Goal: Task Accomplishment & Management: Use online tool/utility

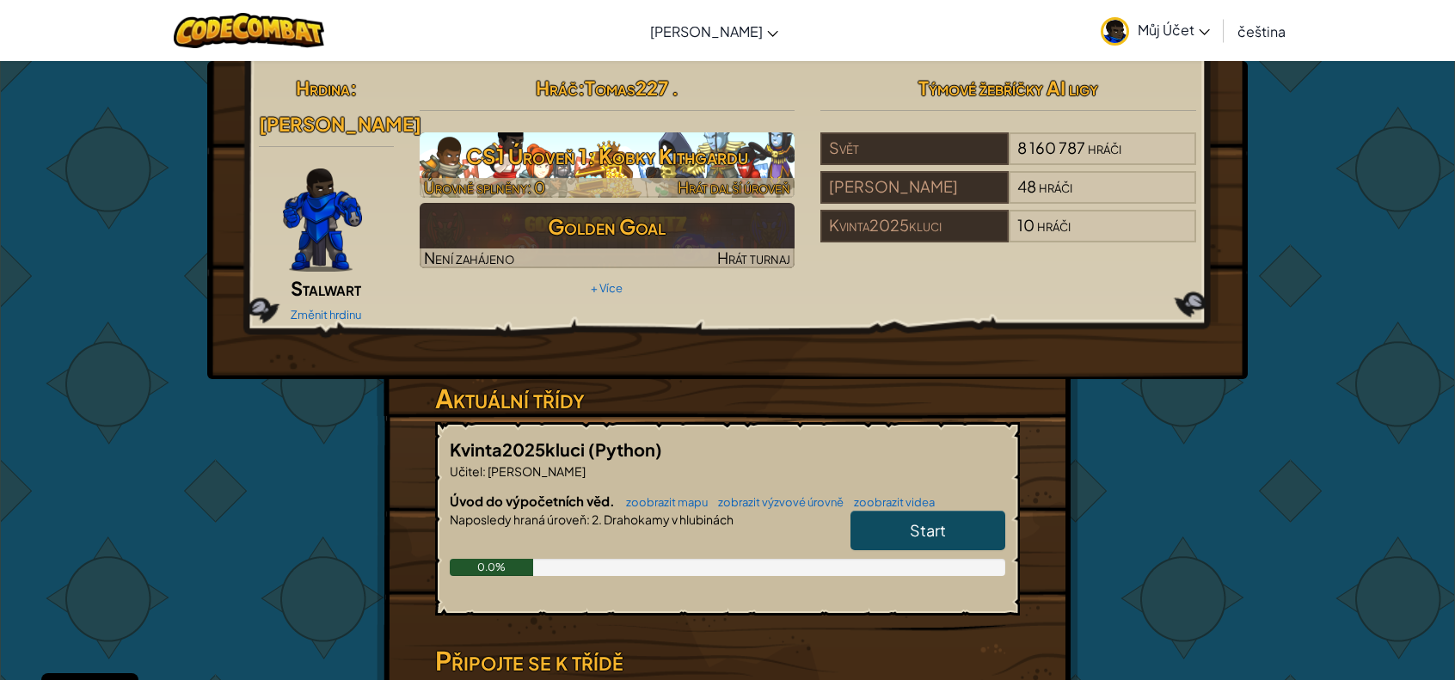
click at [645, 165] on h3 "CS1 Úroveň 1: Kobky Kithgardu" at bounding box center [608, 156] width 376 height 39
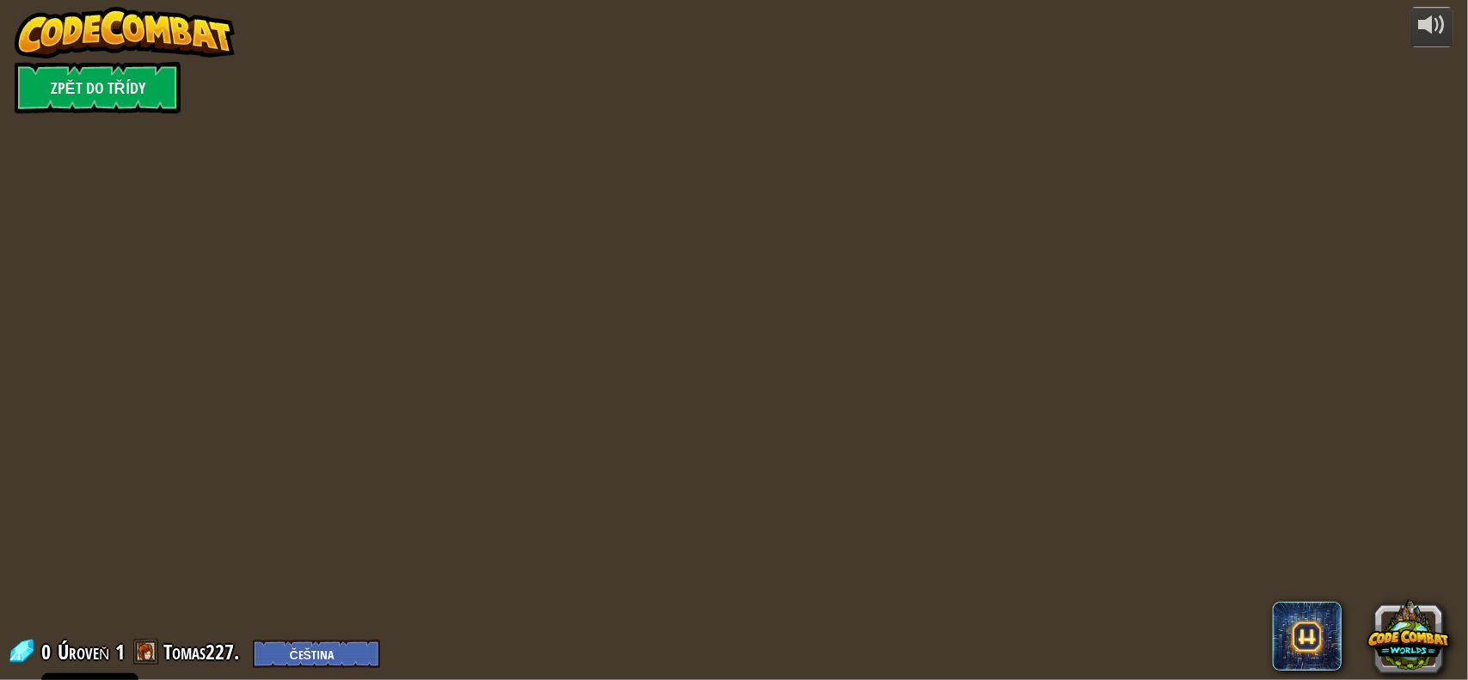
select select "cs"
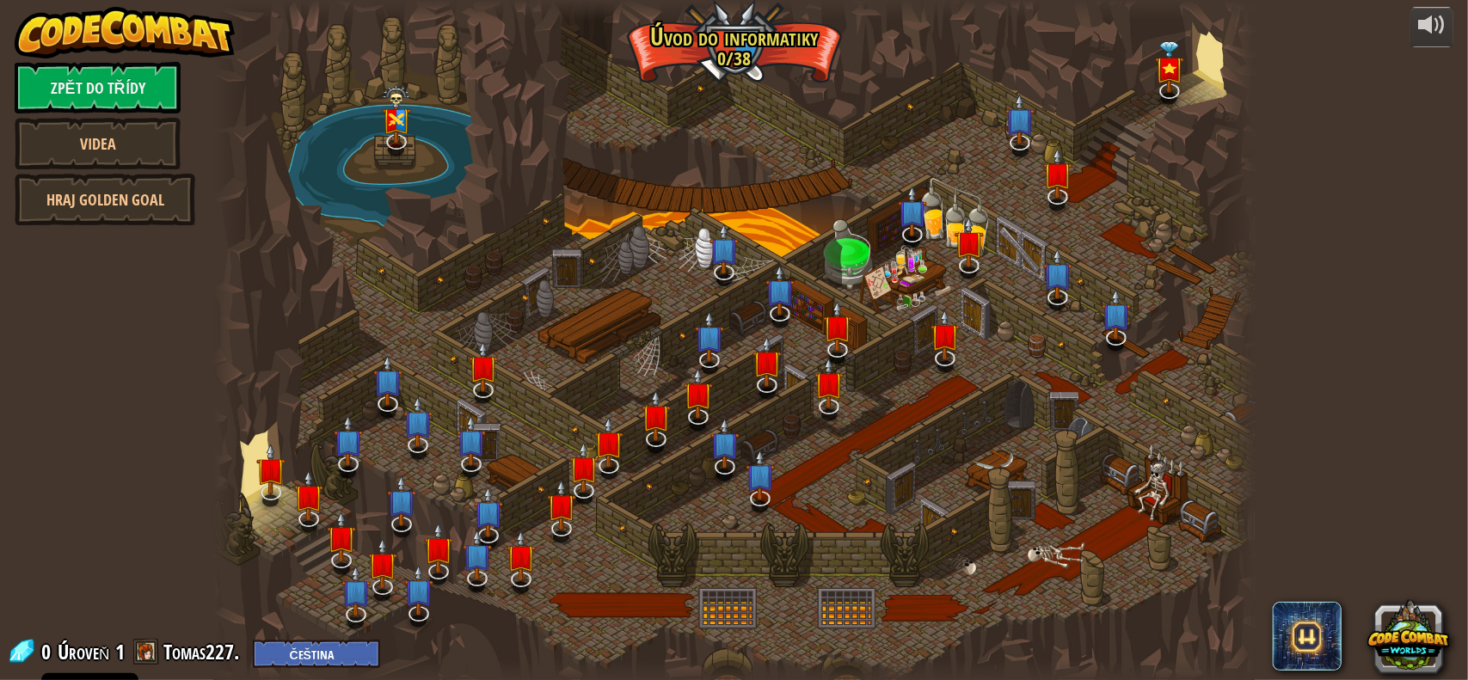
select select "cs"
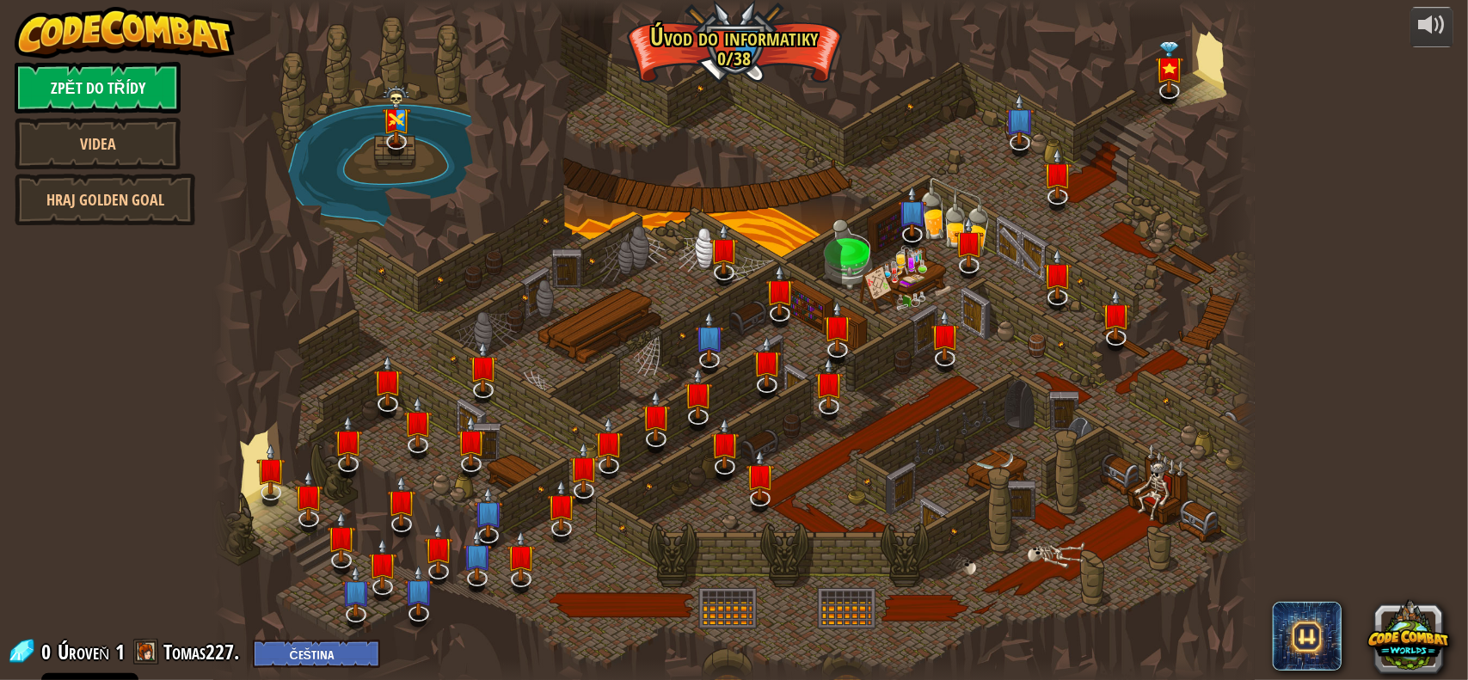
select select "cs"
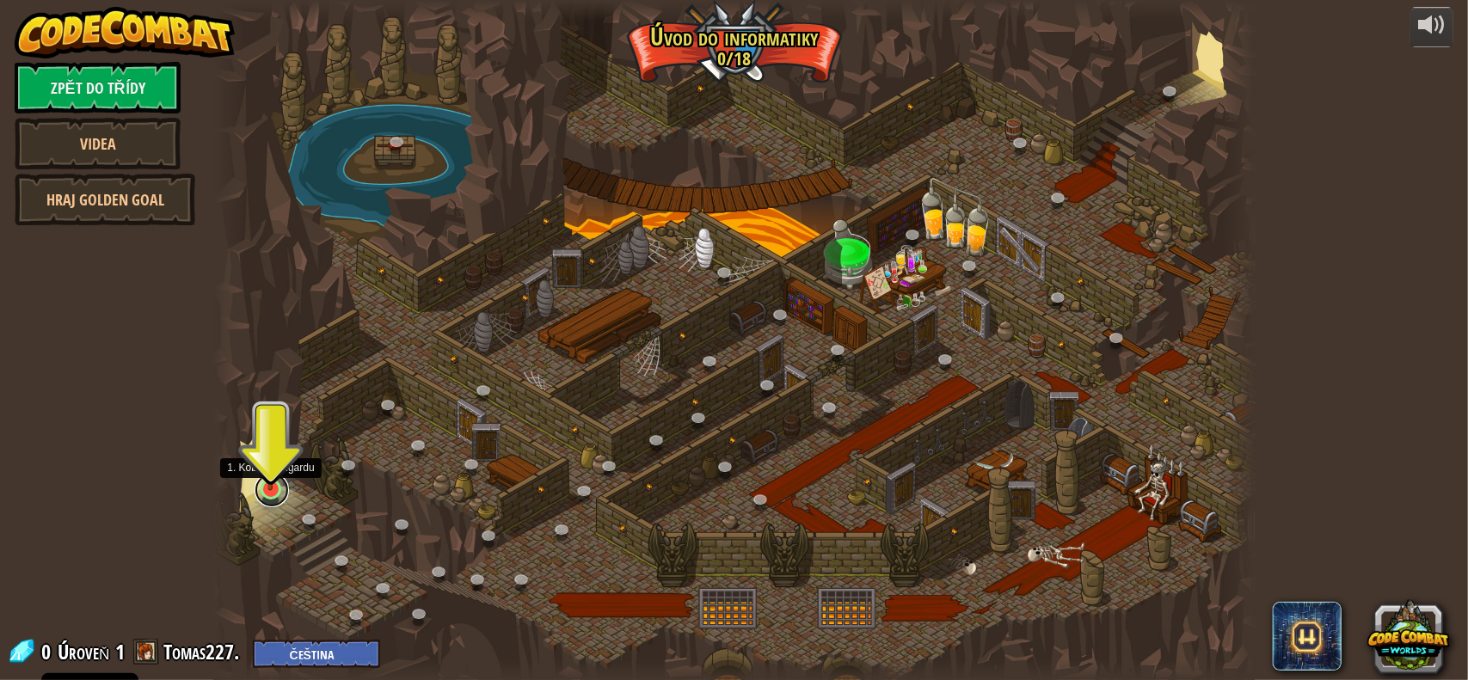
click at [268, 496] on link at bounding box center [272, 490] width 34 height 34
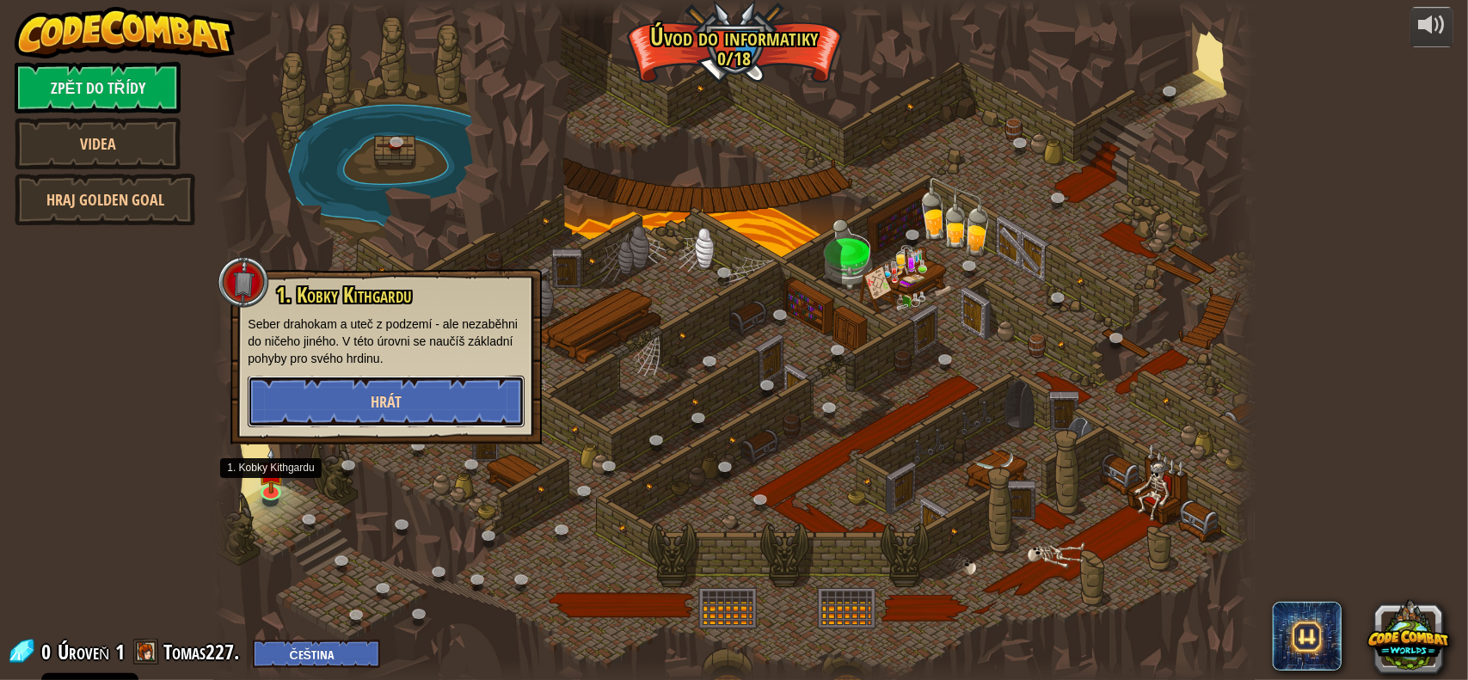
click at [359, 405] on button "Hrát" at bounding box center [386, 402] width 277 height 52
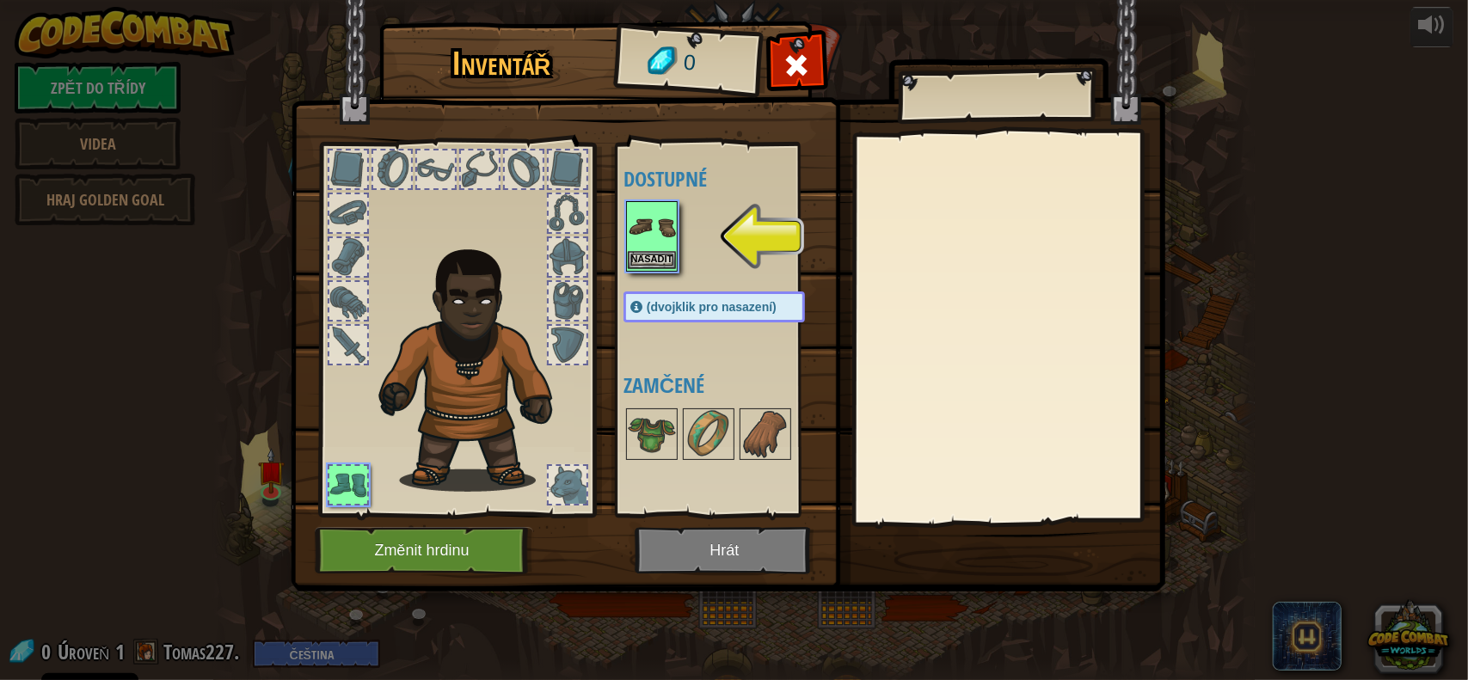
click at [659, 247] on img at bounding box center [652, 227] width 48 height 48
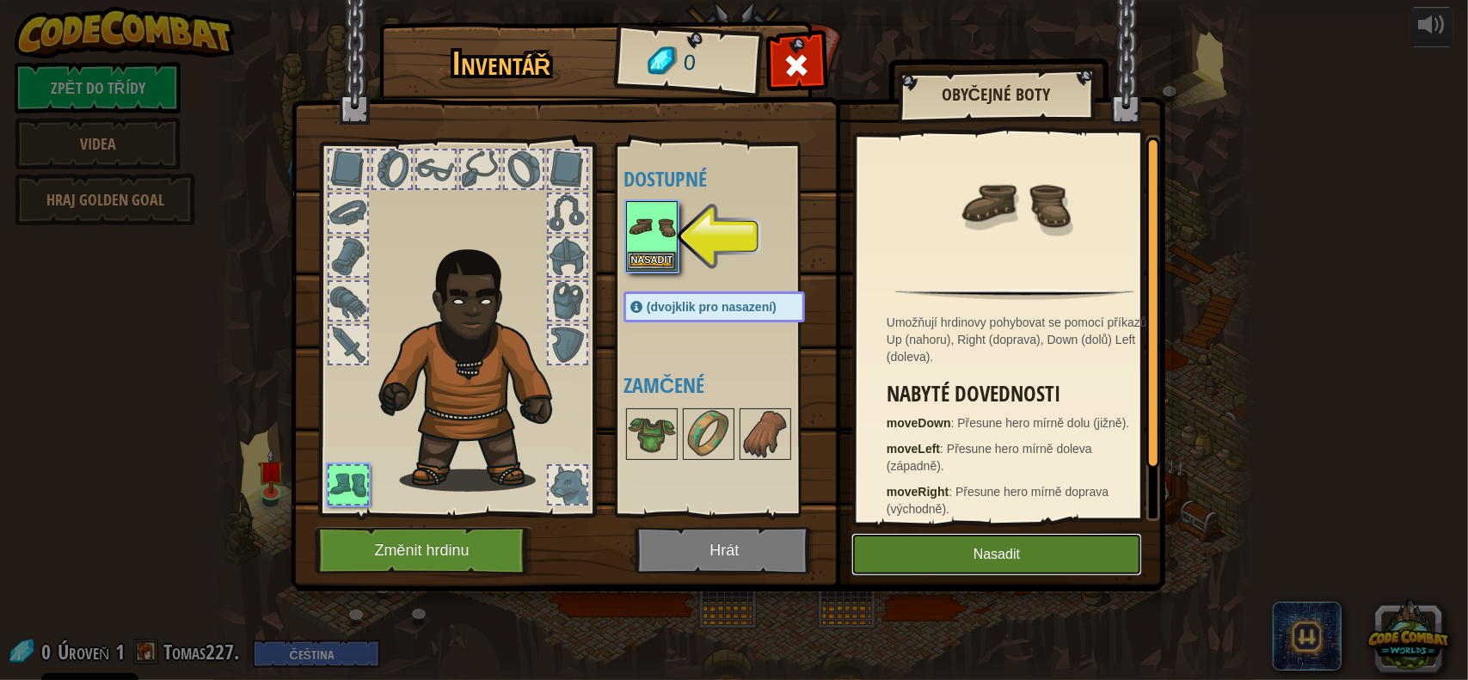
click at [961, 566] on button "Nasadit" at bounding box center [996, 554] width 291 height 43
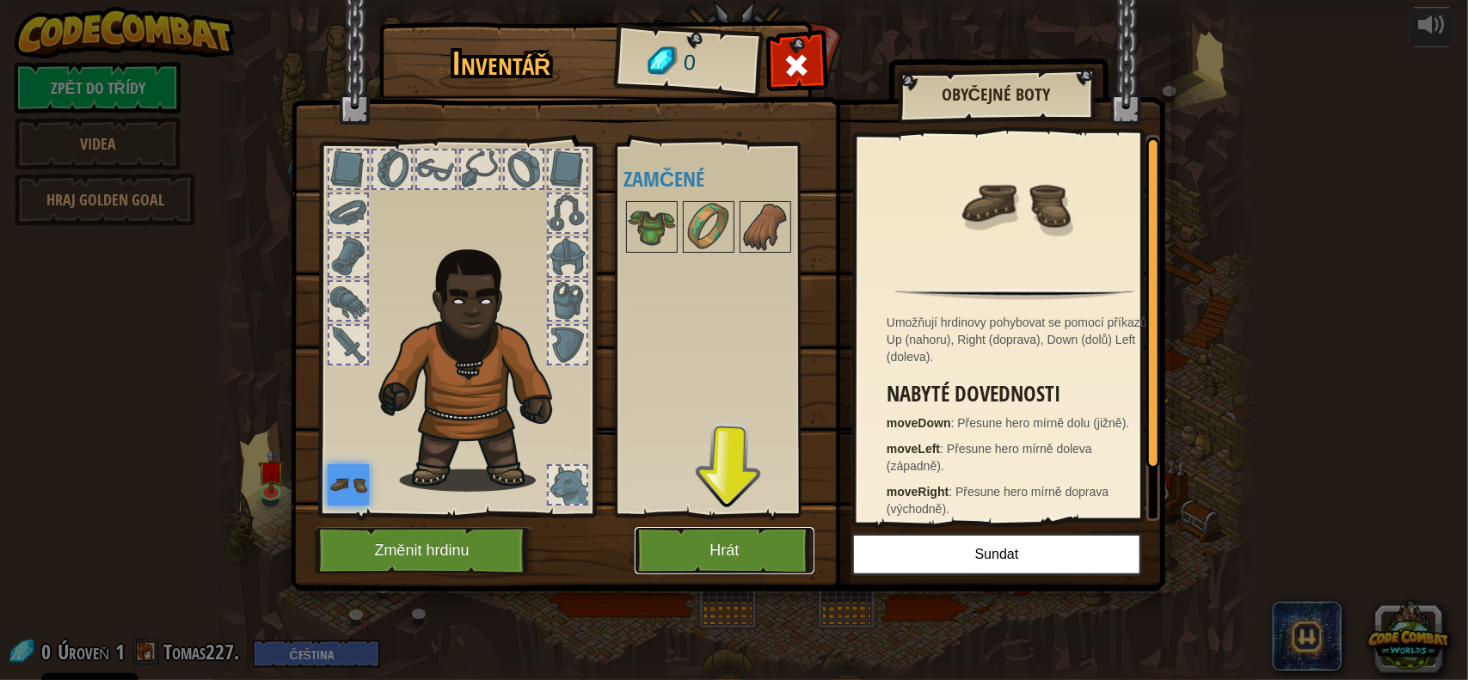
click at [783, 557] on button "Hrát" at bounding box center [725, 550] width 180 height 47
